Goal: Entertainment & Leisure: Consume media (video, audio)

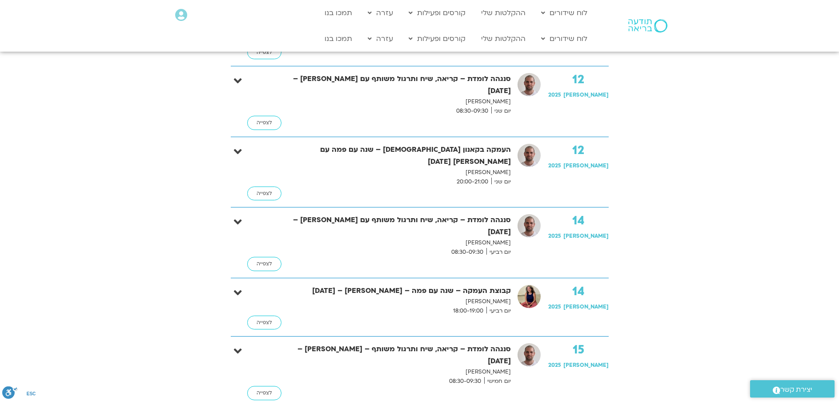
scroll to position [800, 0]
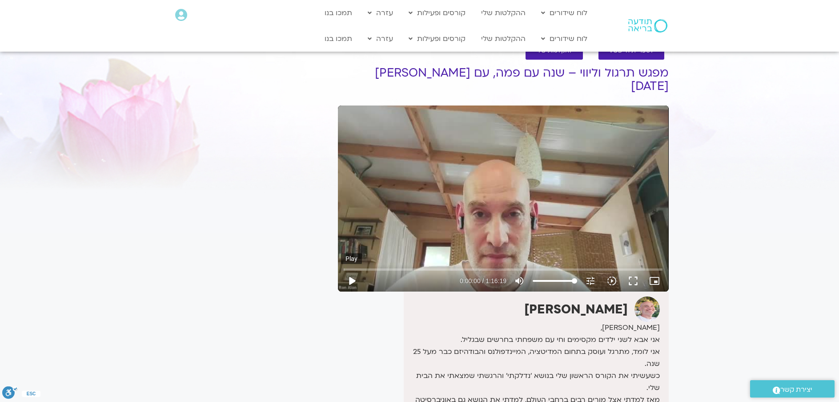
click at [349, 270] on button "play_arrow" at bounding box center [351, 280] width 21 height 21
click at [363, 266] on input "Seek" at bounding box center [503, 268] width 319 height 5
click at [430, 266] on input "Seek" at bounding box center [503, 268] width 319 height 5
click at [438, 266] on input "Seek" at bounding box center [503, 268] width 319 height 5
click at [444, 266] on input "Seek" at bounding box center [503, 268] width 319 height 5
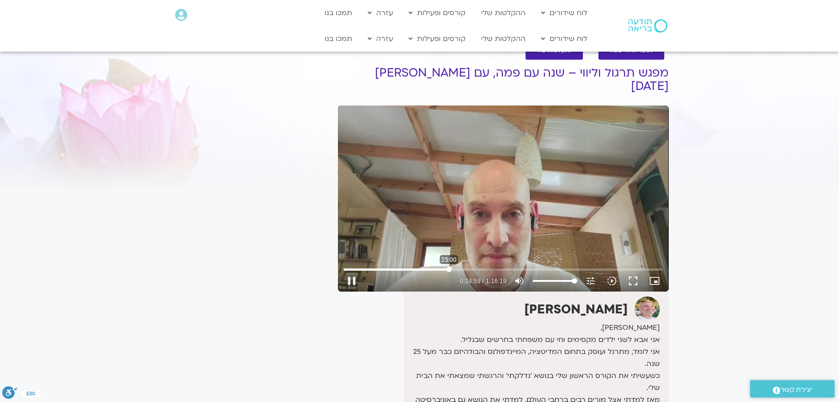
click at [449, 266] on input "Seek" at bounding box center [503, 268] width 319 height 5
click at [454, 266] on input "Seek" at bounding box center [503, 268] width 319 height 5
click at [351, 270] on button "pause" at bounding box center [351, 280] width 21 height 21
click at [349, 270] on button "play_arrow" at bounding box center [351, 280] width 21 height 21
click at [475, 266] on input "Seek" at bounding box center [503, 268] width 319 height 5
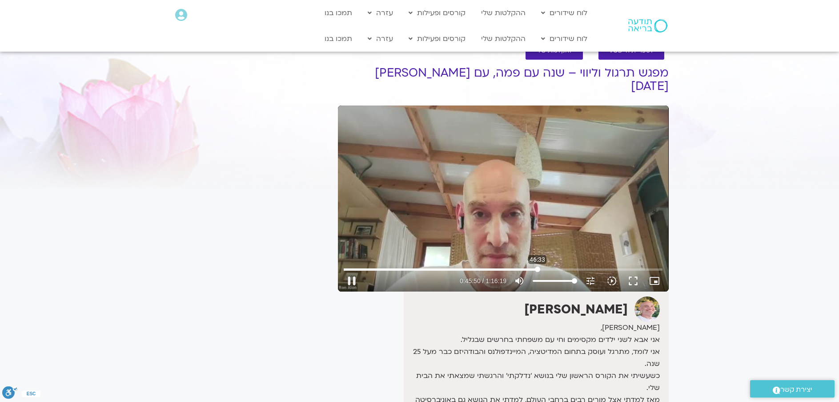
click at [538, 266] on input "Seek" at bounding box center [503, 268] width 319 height 5
click at [542, 266] on input "Seek" at bounding box center [503, 268] width 319 height 5
click at [546, 266] on input "Seek" at bounding box center [503, 268] width 319 height 5
click at [562, 266] on input "Seek" at bounding box center [503, 268] width 319 height 5
click at [566, 266] on input "Seek" at bounding box center [503, 268] width 319 height 5
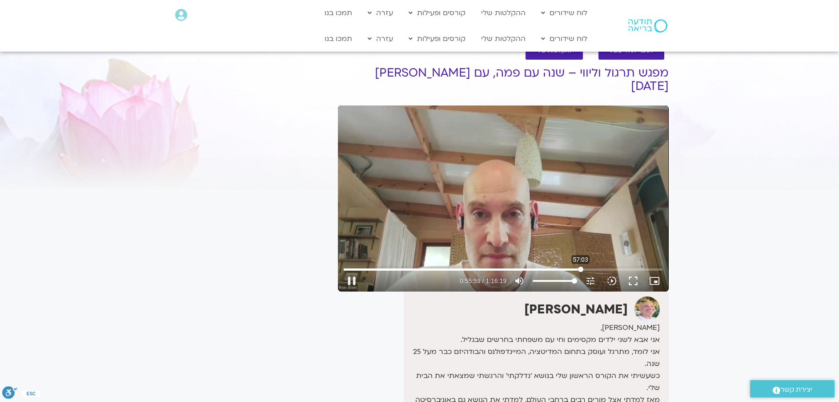
click at [581, 266] on input "Seek" at bounding box center [503, 268] width 319 height 5
click at [586, 266] on input "Seek" at bounding box center [503, 268] width 319 height 5
click at [592, 266] on input "Seek" at bounding box center [503, 268] width 319 height 5
click at [599, 266] on input "Seek" at bounding box center [503, 268] width 319 height 5
click at [612, 266] on input "Seek" at bounding box center [503, 268] width 319 height 5
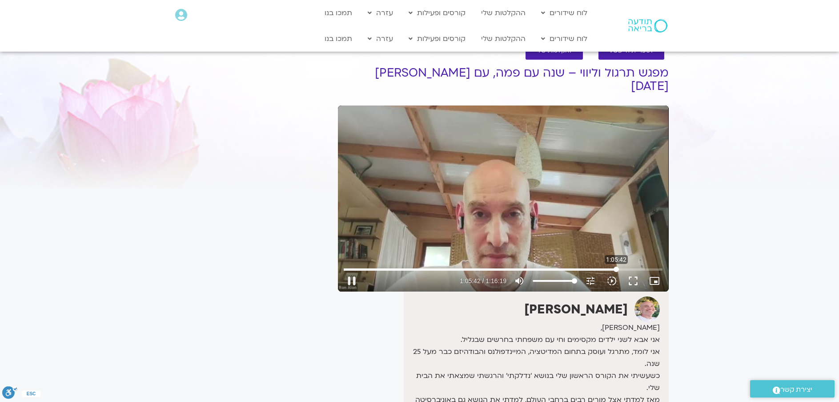
click at [616, 266] on input "Seek" at bounding box center [503, 268] width 319 height 5
click at [621, 266] on input "Seek" at bounding box center [503, 268] width 319 height 5
click at [633, 266] on input "Seek" at bounding box center [503, 268] width 319 height 5
click at [646, 266] on input "Seek" at bounding box center [503, 268] width 319 height 5
click at [650, 266] on input "Seek" at bounding box center [503, 268] width 319 height 5
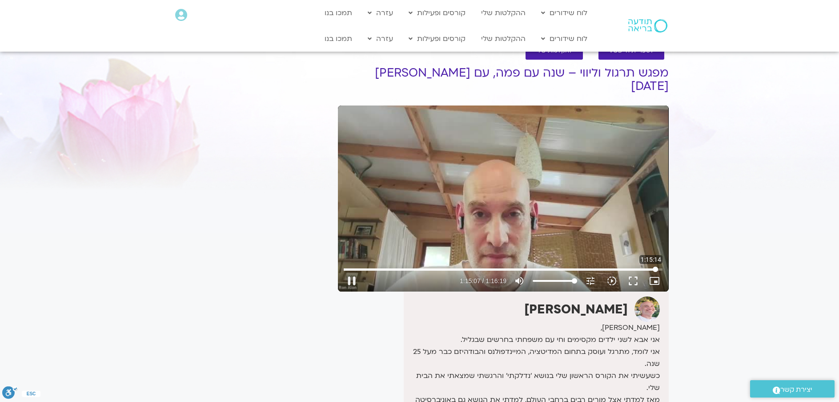
click at [655, 266] on input "Seek" at bounding box center [503, 268] width 319 height 5
type input "4522.544049"
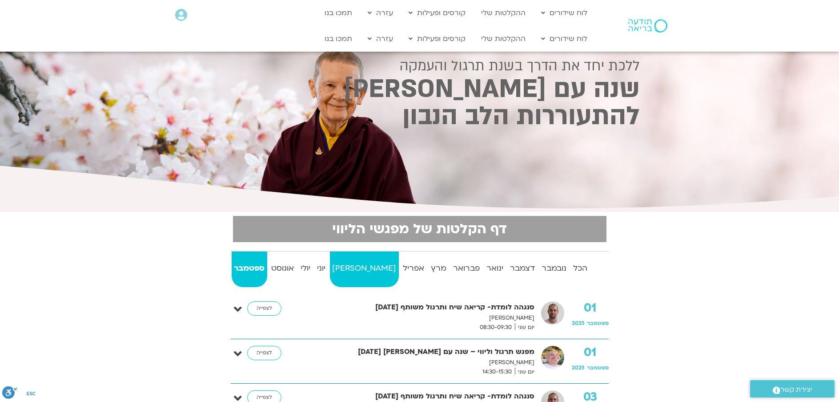
click at [354, 269] on strong "מאי" at bounding box center [364, 267] width 69 height 13
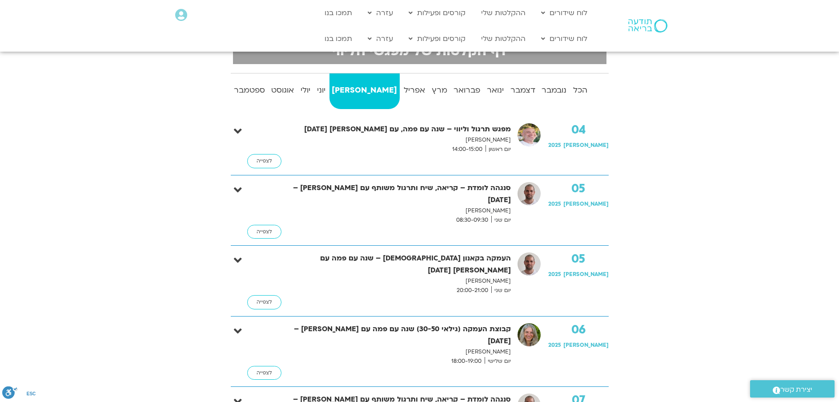
scroll to position [44, 0]
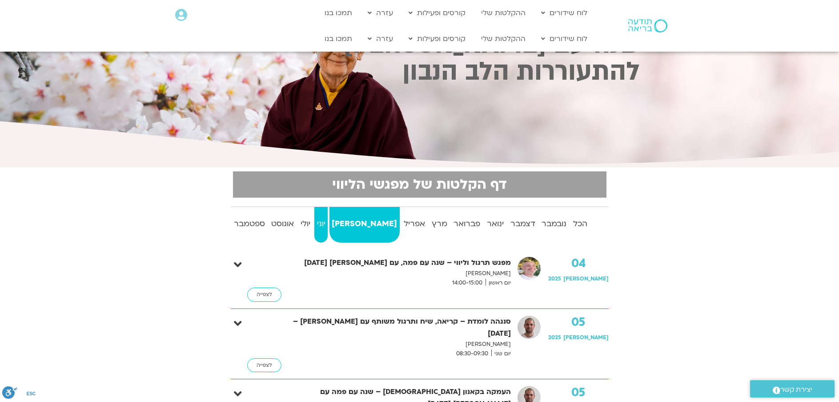
click at [328, 222] on strong "יוני" at bounding box center [320, 223] width 13 height 13
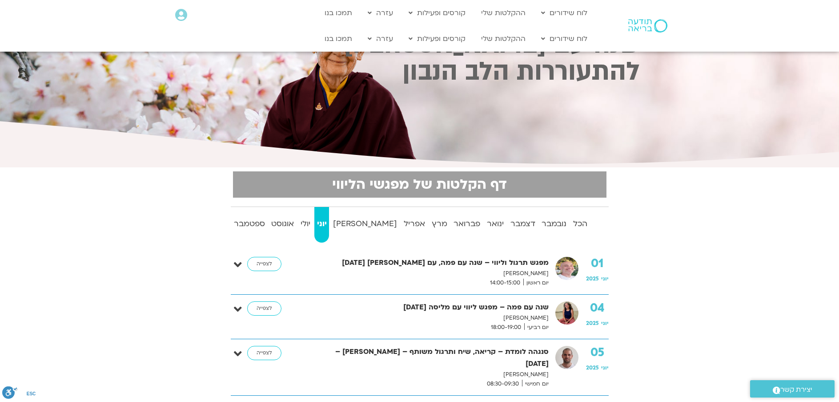
scroll to position [0, 0]
